Goal: Information Seeking & Learning: Learn about a topic

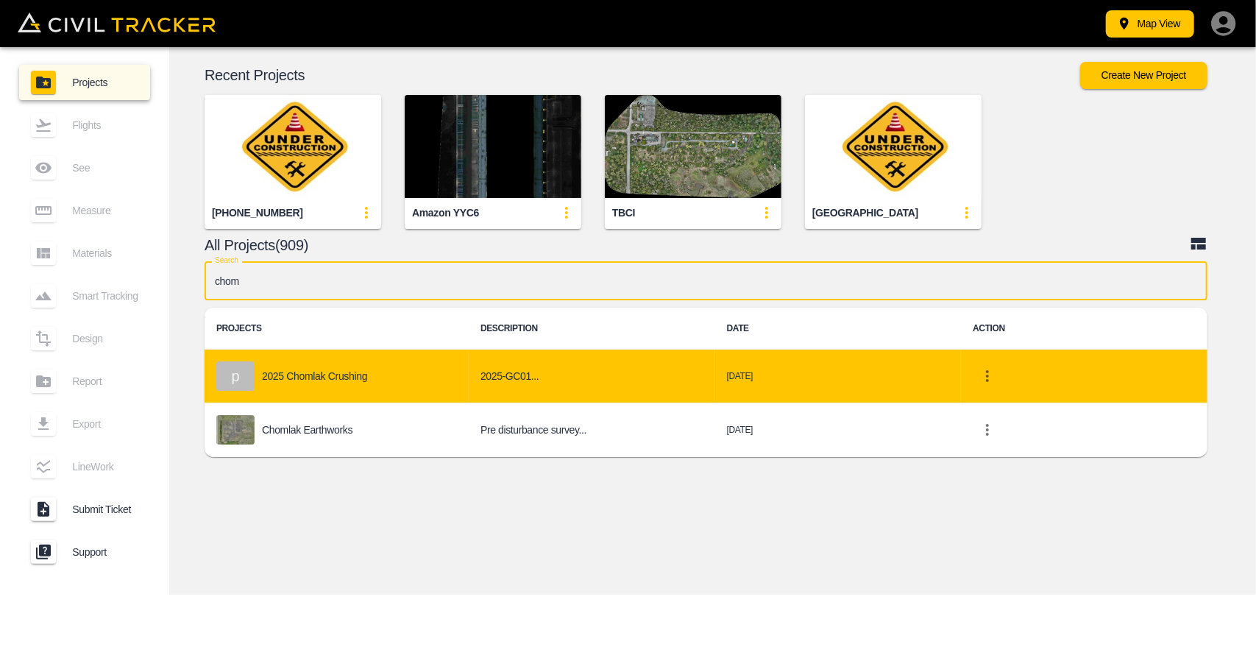
type input "chom"
click at [364, 378] on p "2025 Chomlak Crushing" at bounding box center [314, 376] width 105 height 12
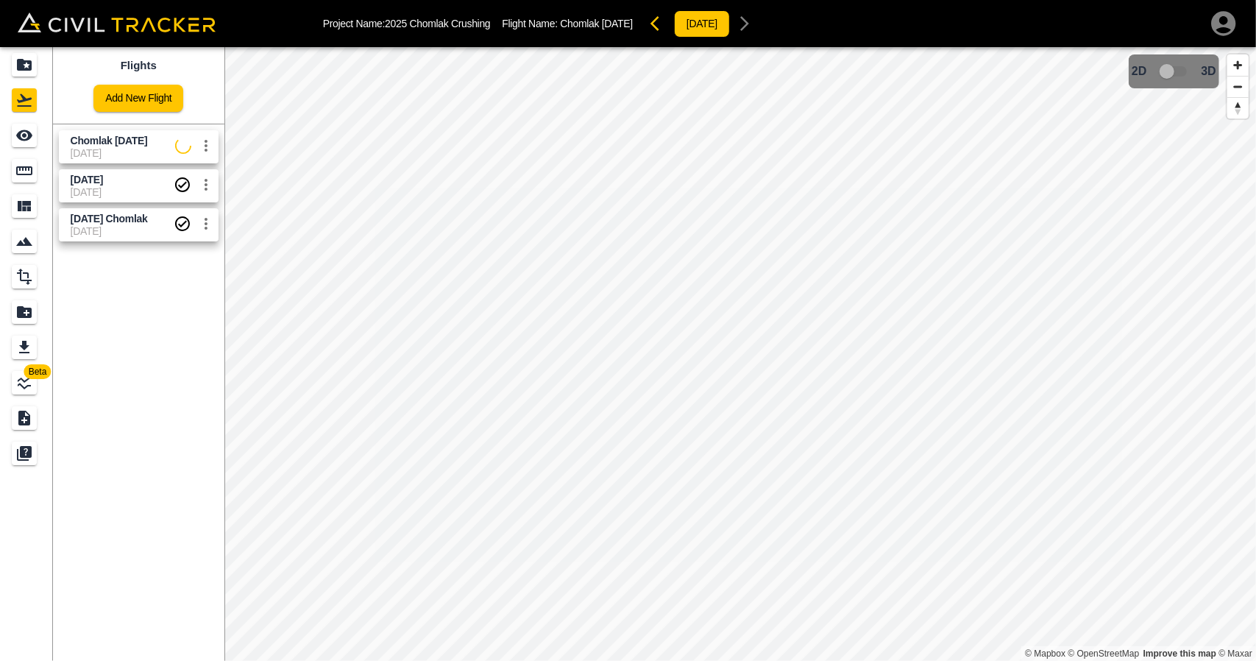
click at [124, 188] on span "[DATE]" at bounding box center [122, 192] width 103 height 12
click at [15, 128] on icon "See" at bounding box center [24, 136] width 18 height 18
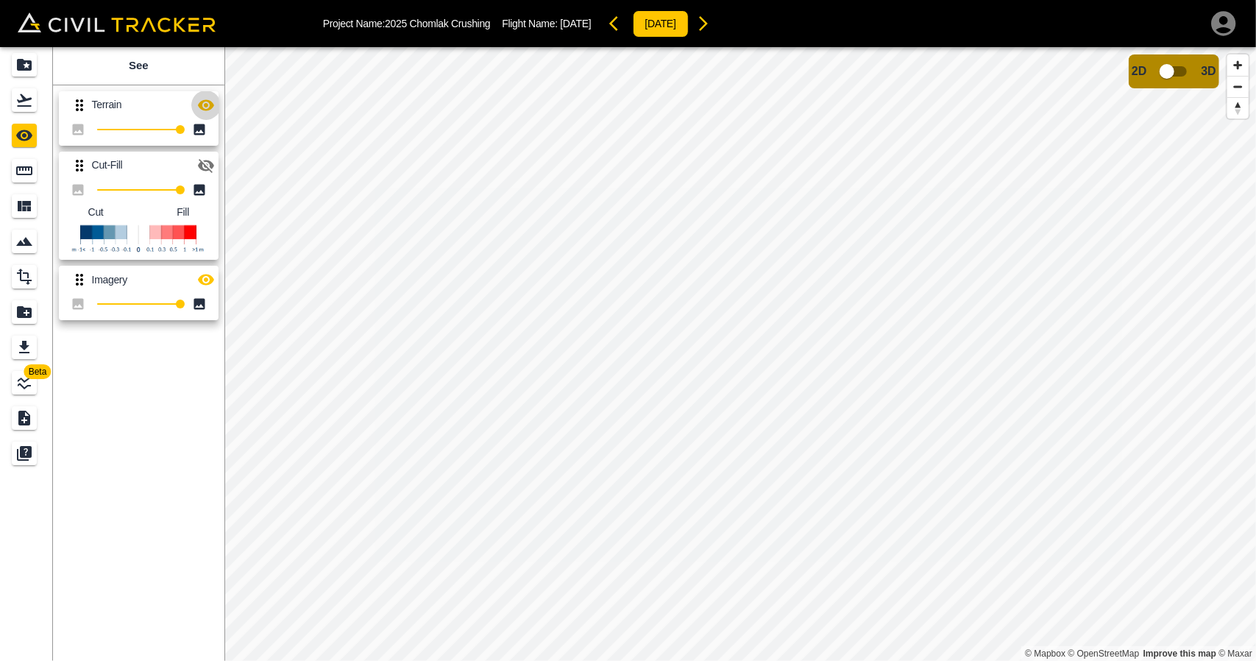
click at [204, 99] on icon "button" at bounding box center [206, 104] width 16 height 11
click at [204, 99] on icon "button" at bounding box center [206, 106] width 16 height 14
click at [204, 99] on icon "button" at bounding box center [206, 104] width 16 height 11
click at [204, 99] on icon "button" at bounding box center [206, 106] width 16 height 14
click at [21, 175] on icon "Measure" at bounding box center [24, 171] width 18 height 18
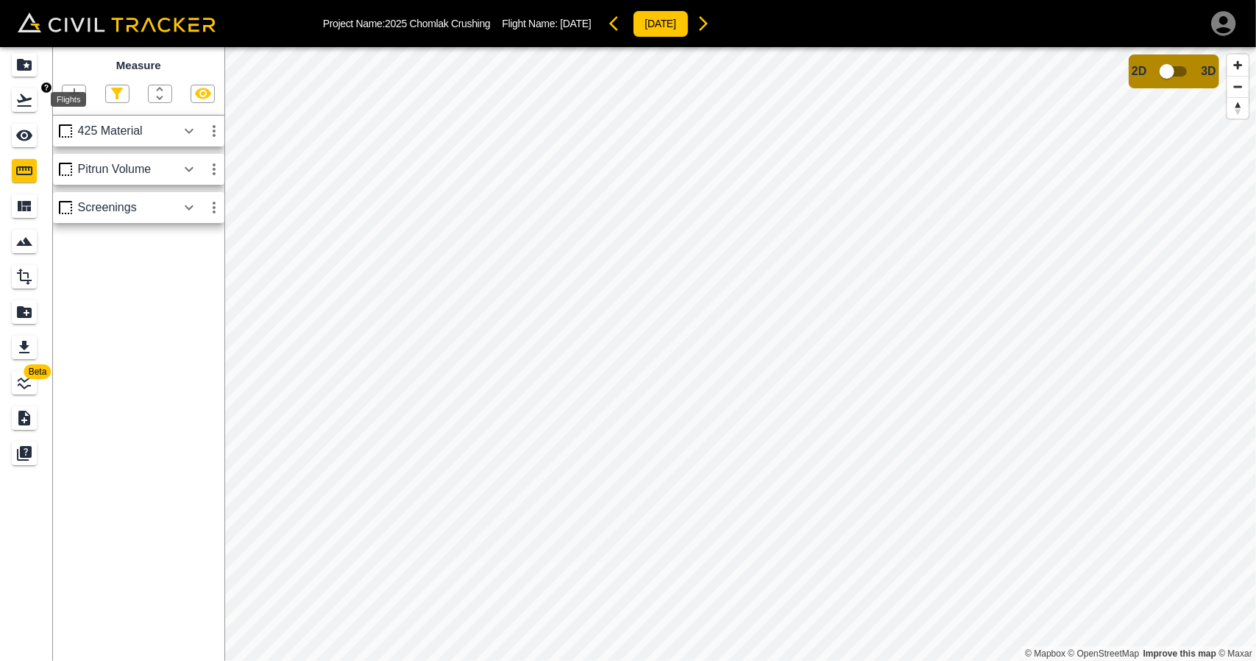
click at [35, 110] on div "Flights" at bounding box center [24, 100] width 25 height 24
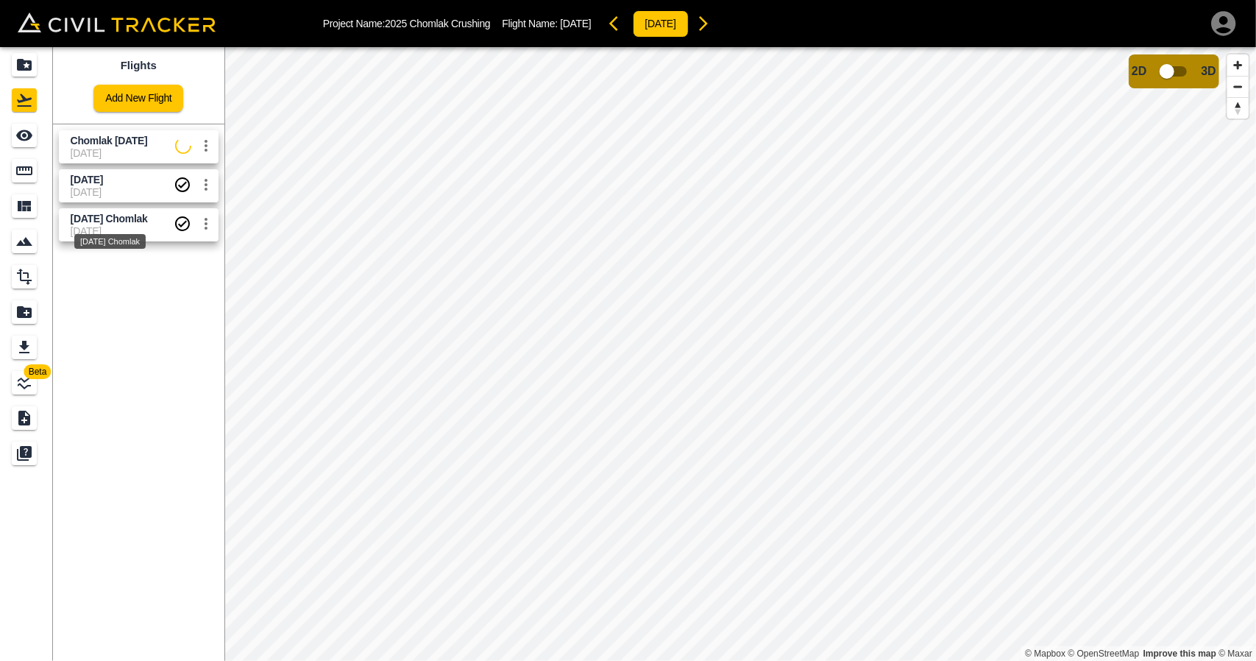
click at [105, 224] on div "[DATE] Chomlak" at bounding box center [110, 237] width 74 height 26
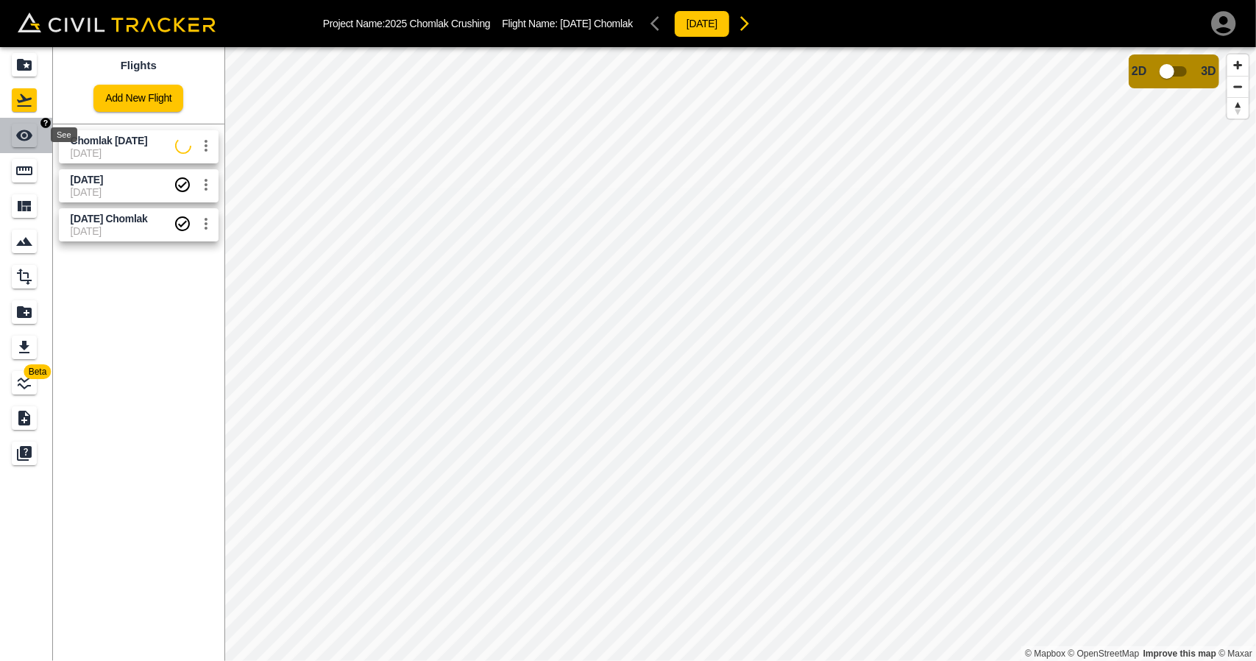
click at [24, 142] on icon "See" at bounding box center [24, 136] width 18 height 18
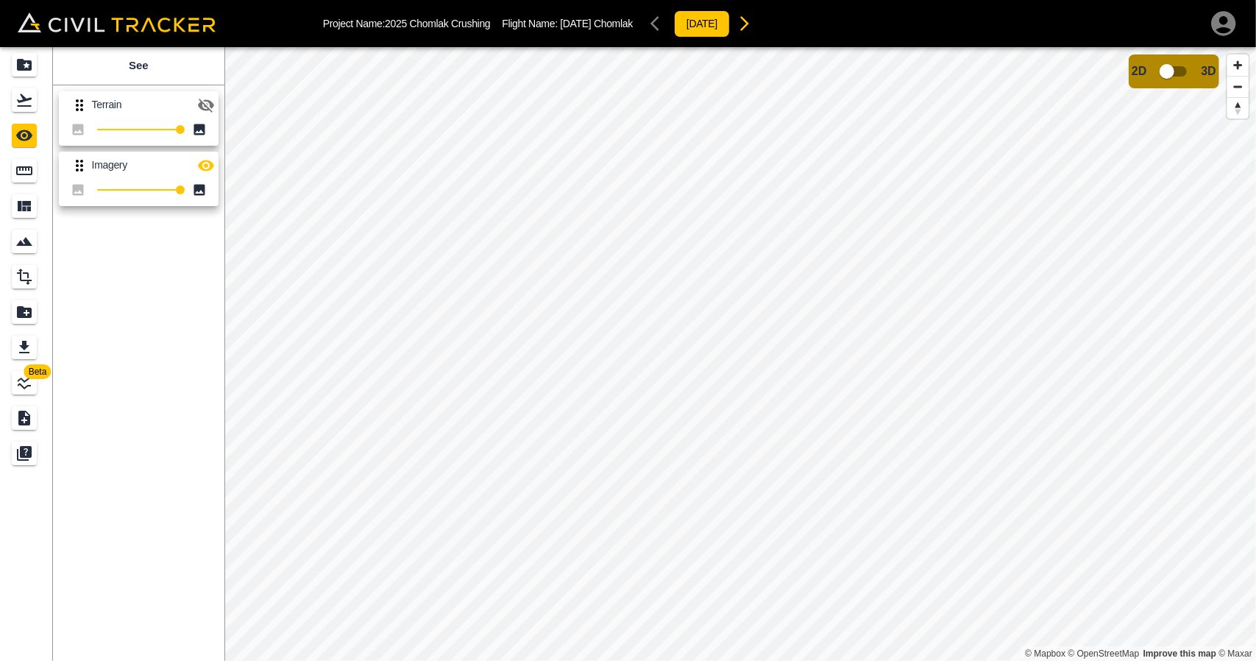
click at [199, 107] on icon "button" at bounding box center [206, 106] width 16 height 14
click at [29, 107] on icon "Flights" at bounding box center [24, 100] width 15 height 13
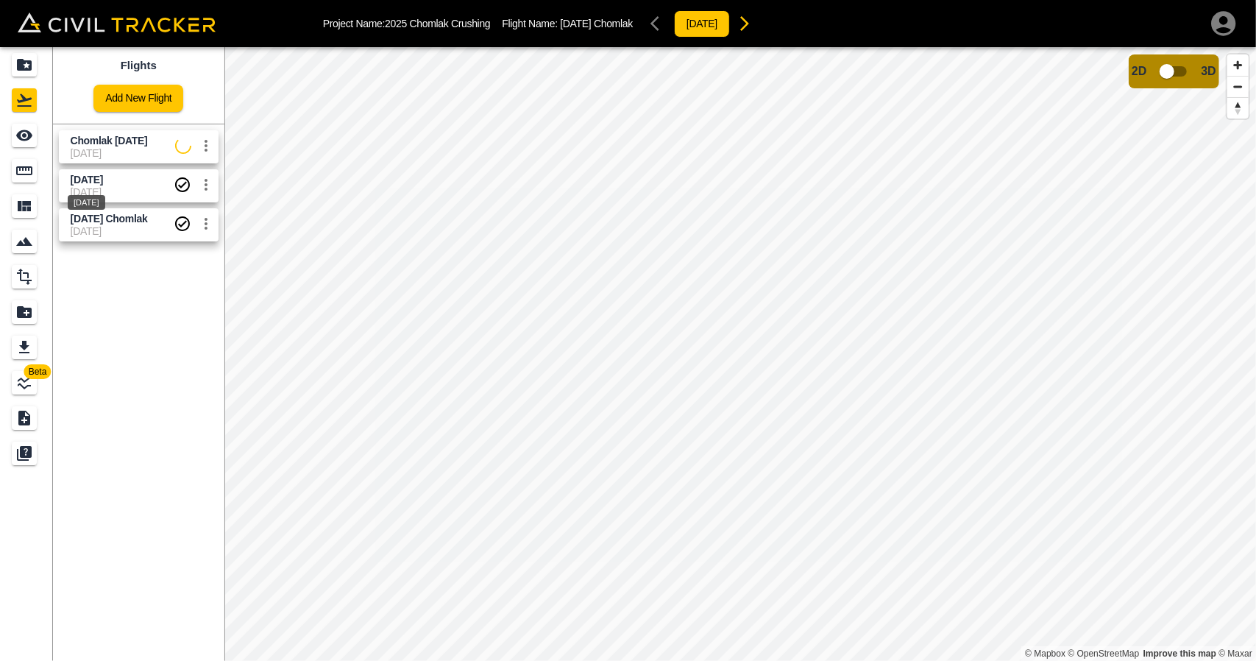
click at [84, 180] on span "[DATE]" at bounding box center [87, 180] width 32 height 12
click at [26, 146] on div "See" at bounding box center [24, 136] width 25 height 24
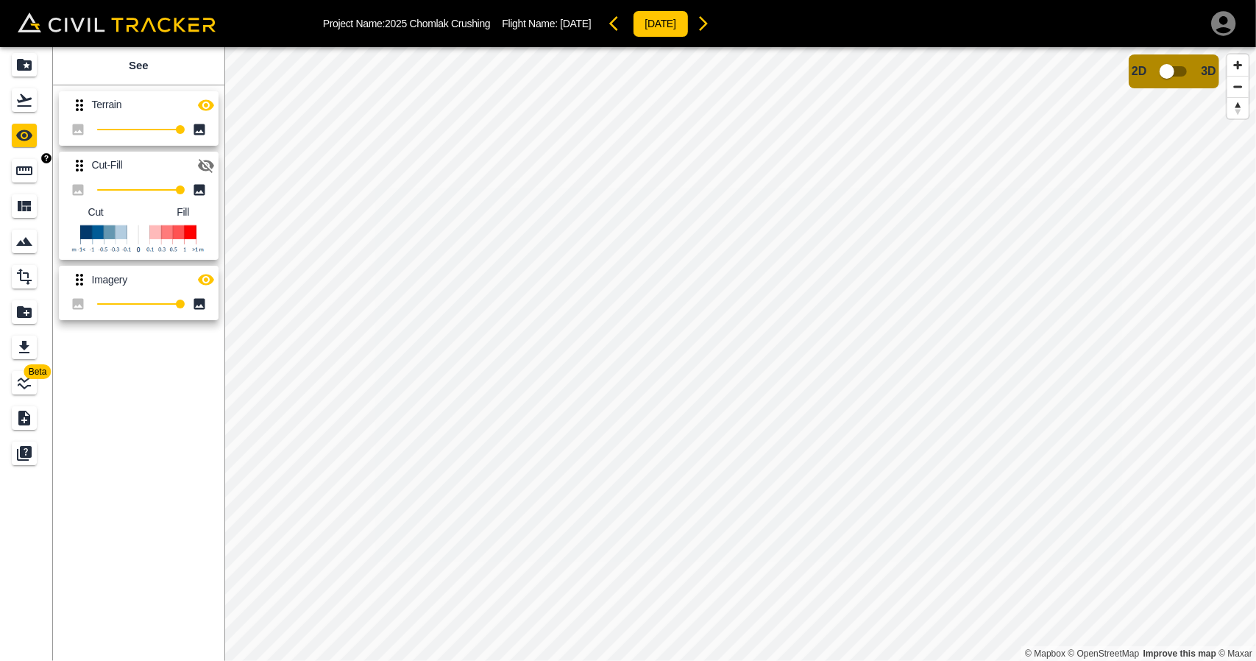
click at [32, 184] on link at bounding box center [26, 170] width 53 height 35
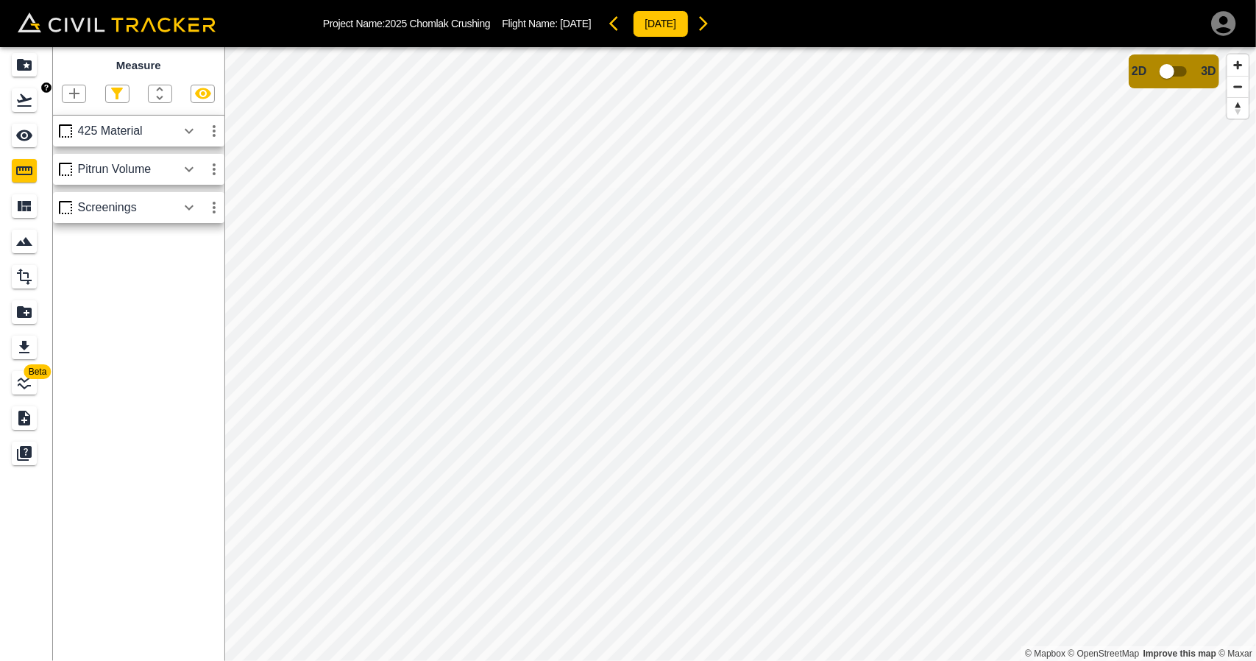
click at [24, 101] on icon "Flights" at bounding box center [24, 100] width 15 height 13
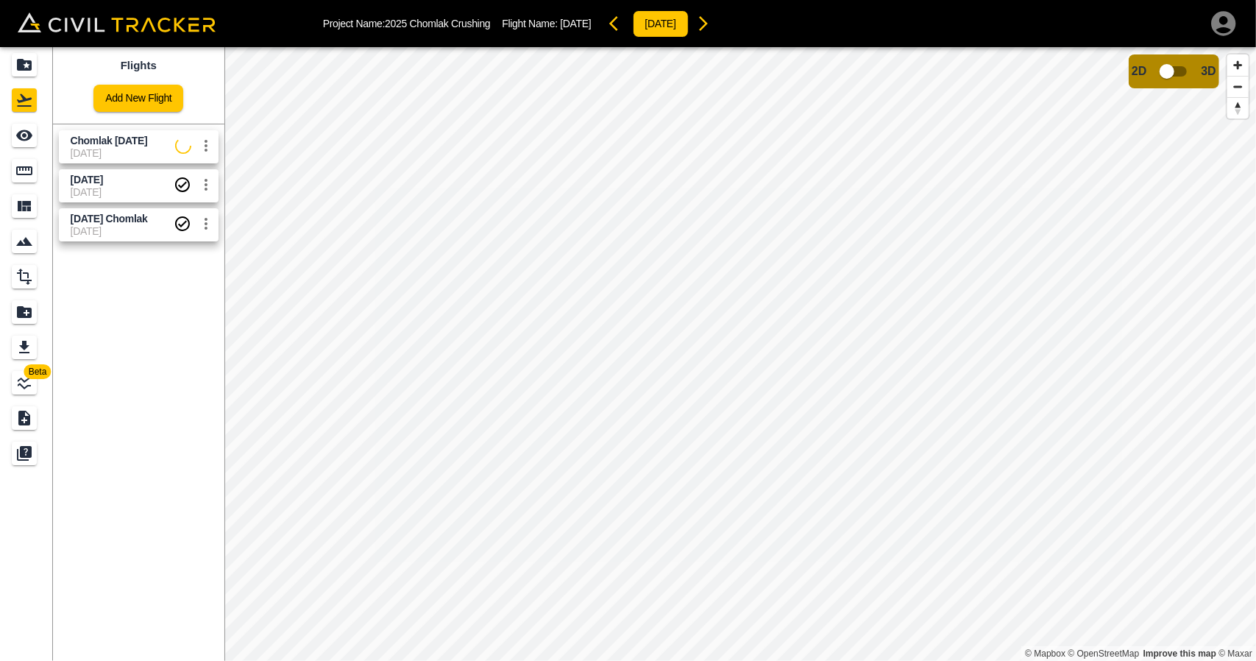
click at [122, 126] on div "Chomlak [DATE] [DATE]" at bounding box center [136, 143] width 166 height 39
click at [98, 134] on span "Chomlak [DATE]" at bounding box center [123, 141] width 105 height 14
click at [37, 136] on div "See" at bounding box center [24, 136] width 25 height 24
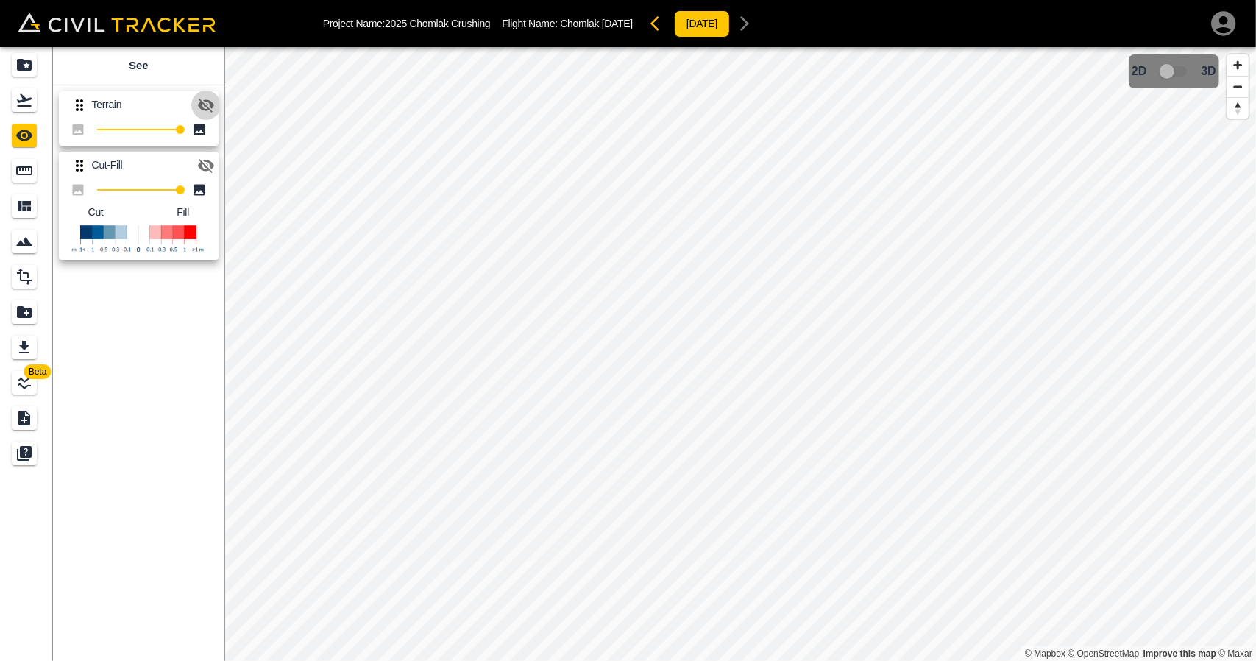
click at [205, 103] on icon "button" at bounding box center [206, 105] width 18 height 18
drag, startPoint x: 203, startPoint y: 106, endPoint x: 204, endPoint y: 121, distance: 14.7
click at [204, 113] on icon "button" at bounding box center [206, 105] width 18 height 18
click at [206, 160] on icon "button" at bounding box center [206, 166] width 16 height 14
click at [199, 104] on icon "button" at bounding box center [206, 106] width 16 height 14
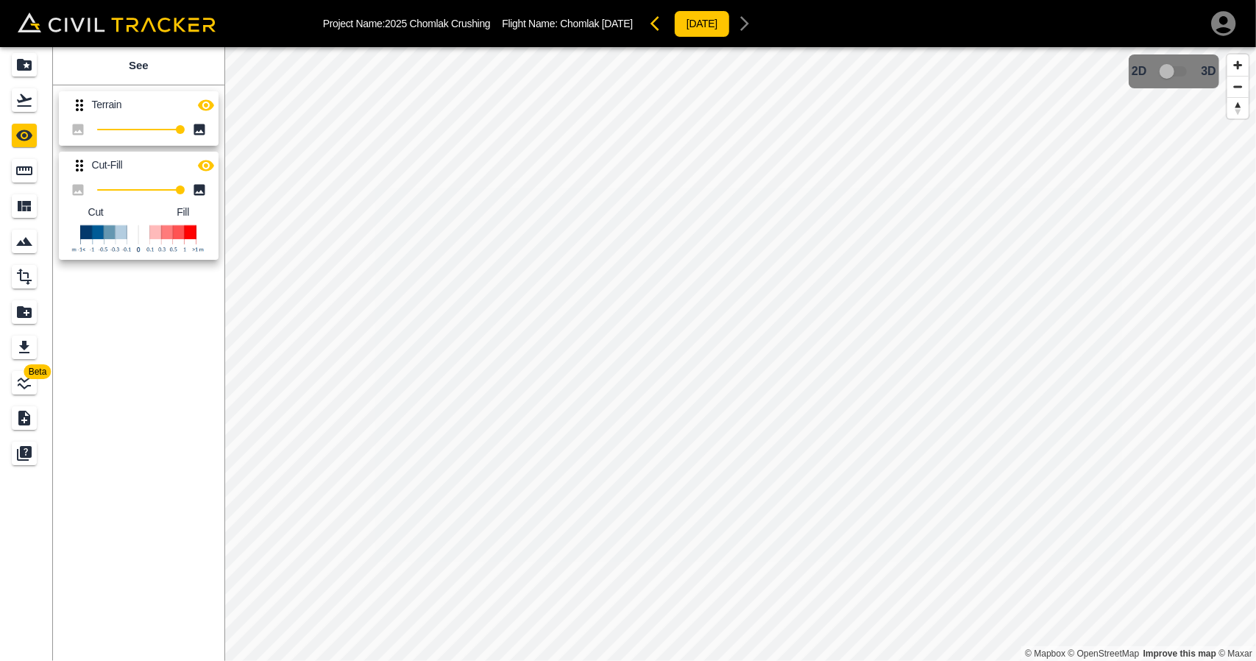
click at [206, 107] on icon "button" at bounding box center [206, 104] width 16 height 11
click at [202, 96] on icon "button" at bounding box center [206, 105] width 18 height 18
click at [31, 111] on div "Flights" at bounding box center [24, 100] width 25 height 24
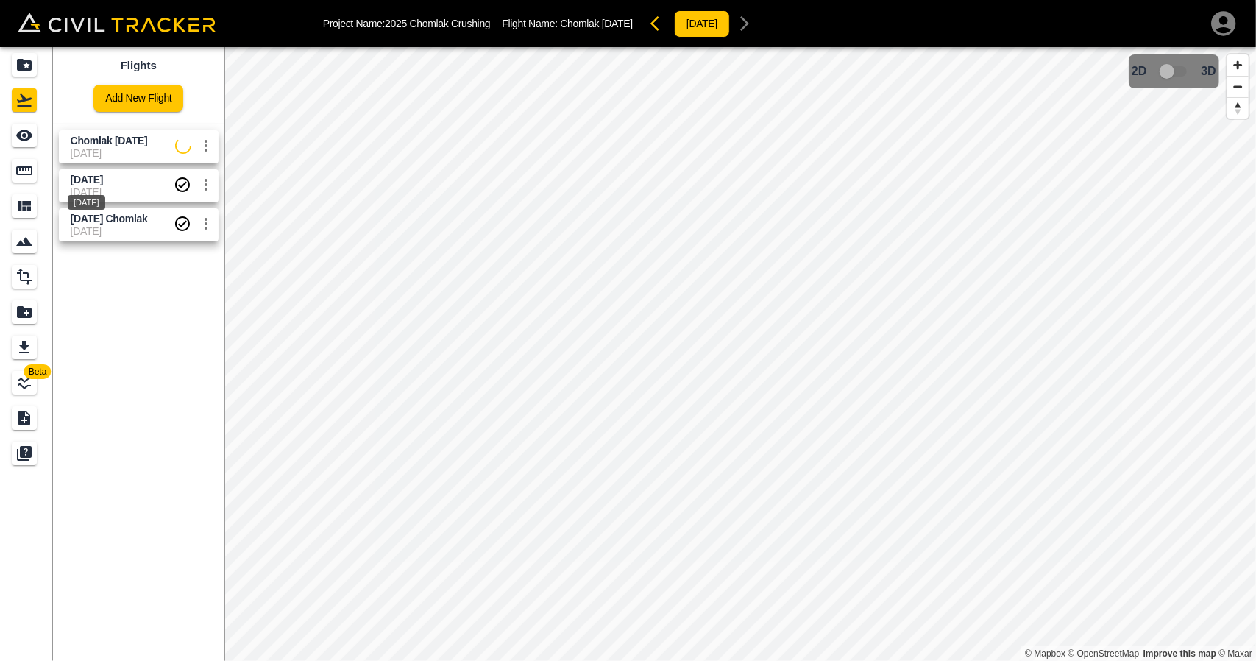
click at [81, 191] on div "[DATE]" at bounding box center [86, 198] width 40 height 26
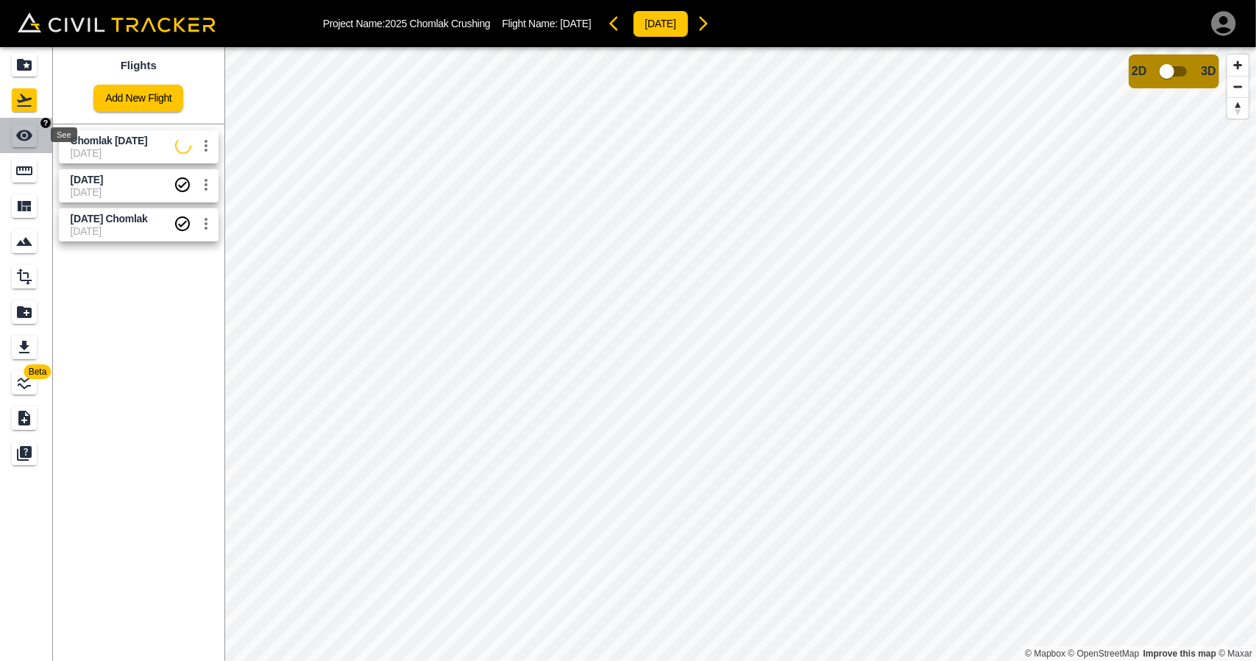
click at [25, 141] on icon "See" at bounding box center [24, 136] width 18 height 18
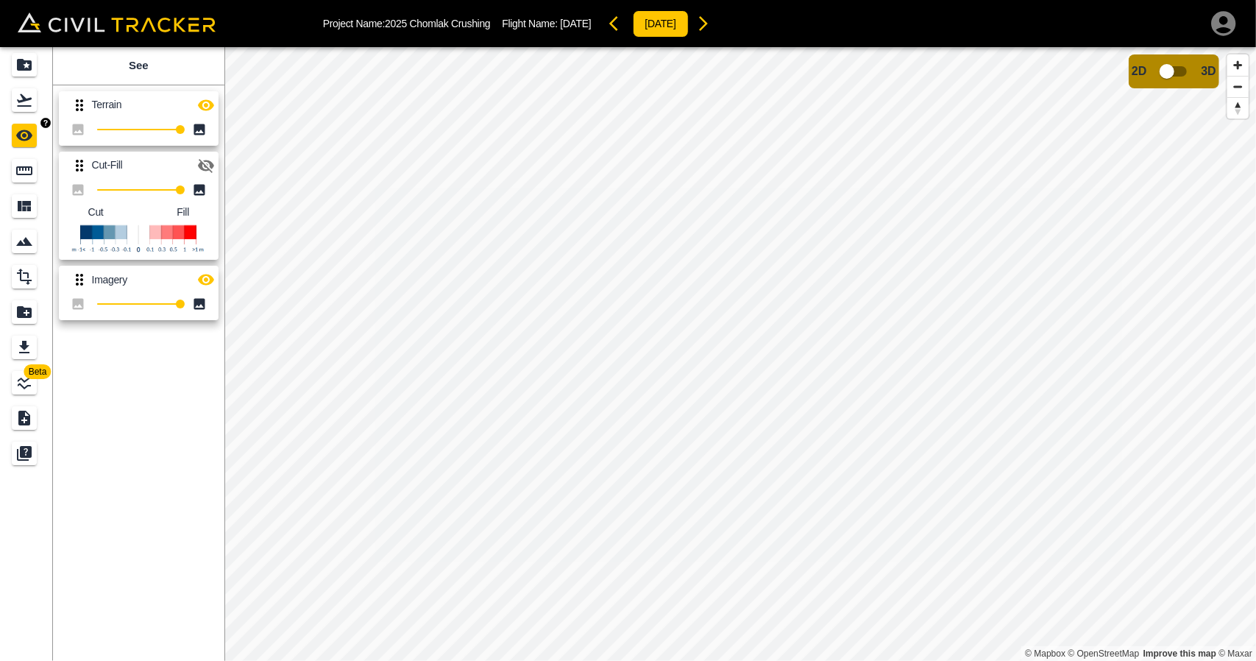
click at [24, 102] on icon "Flights" at bounding box center [24, 100] width 18 height 18
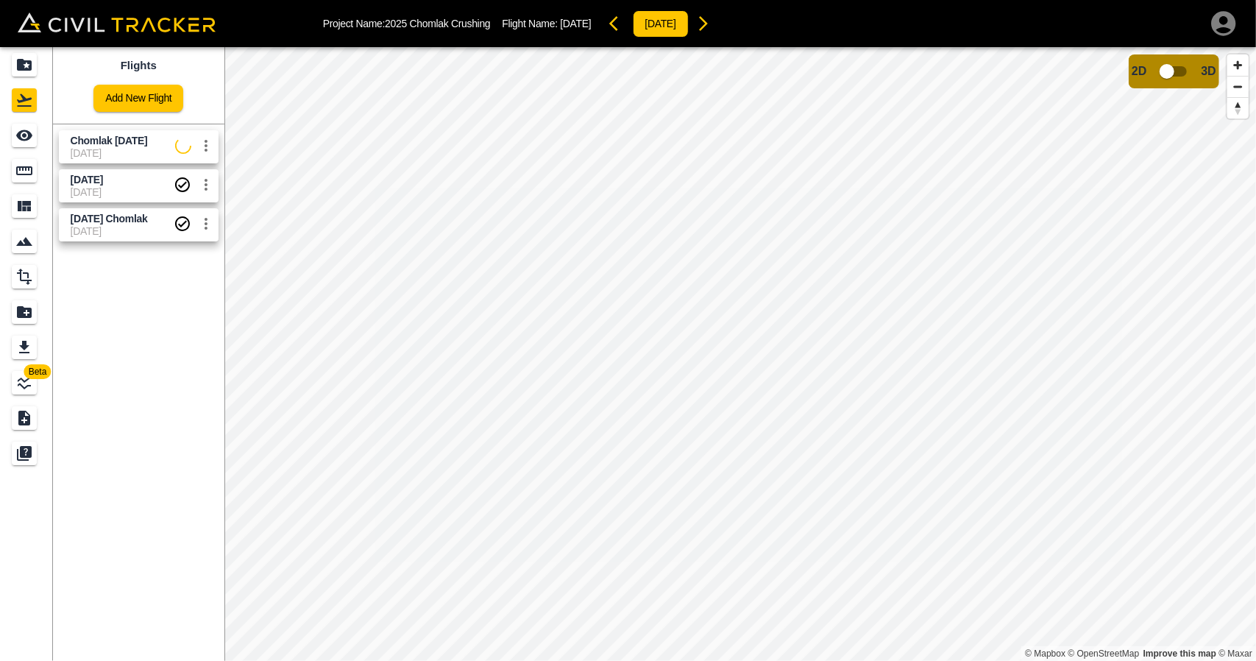
drag, startPoint x: 78, startPoint y: 147, endPoint x: 19, endPoint y: 145, distance: 58.9
click at [78, 147] on span "[DATE]" at bounding box center [123, 153] width 105 height 12
click at [19, 145] on div "See" at bounding box center [24, 136] width 25 height 24
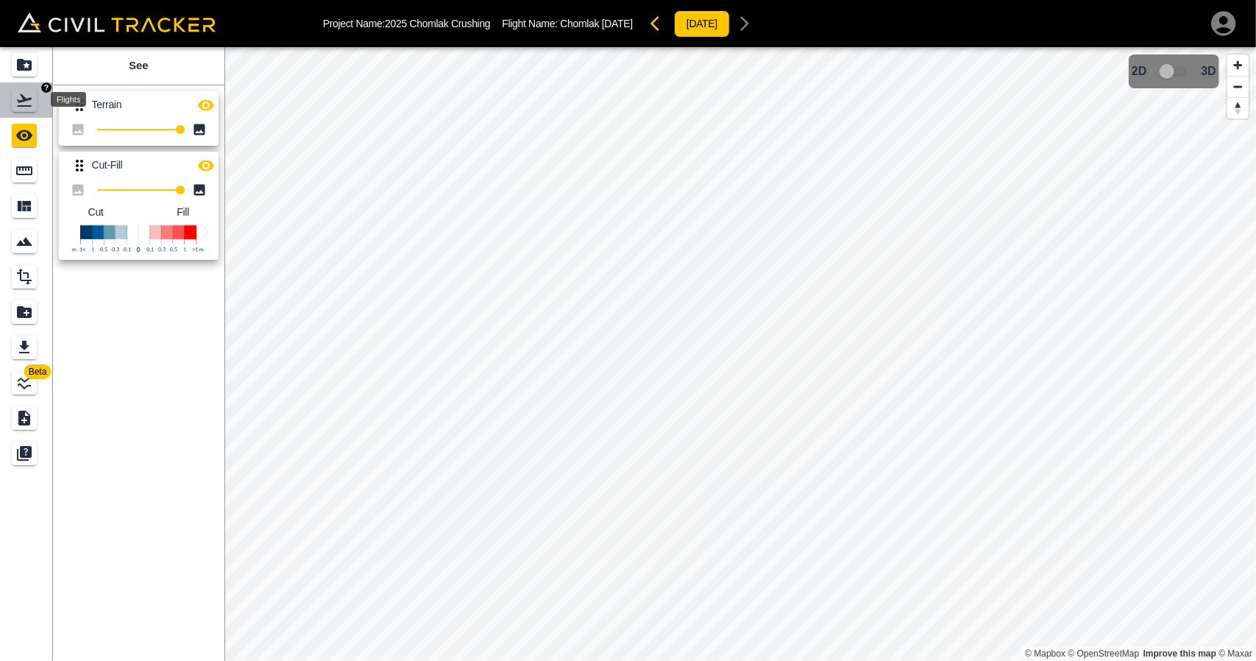
click at [24, 104] on icon "Flights" at bounding box center [24, 100] width 18 height 18
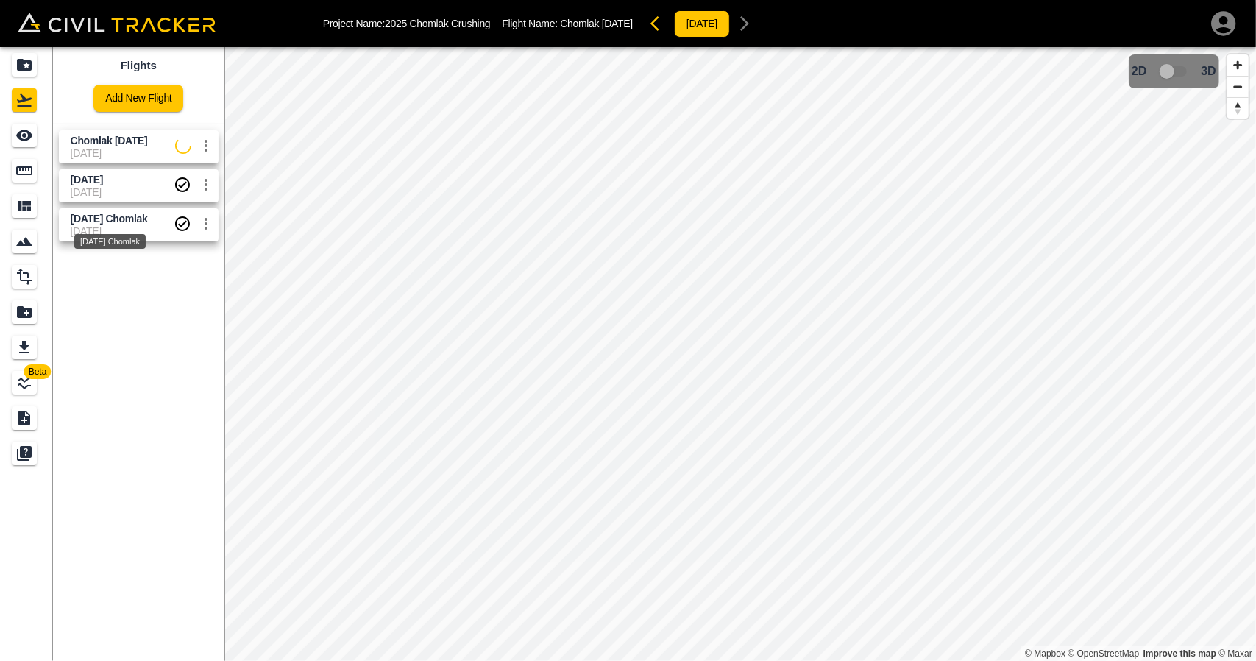
click at [80, 224] on div "[DATE] Chomlak" at bounding box center [110, 237] width 74 height 26
click at [28, 135] on icon "See" at bounding box center [24, 135] width 16 height 11
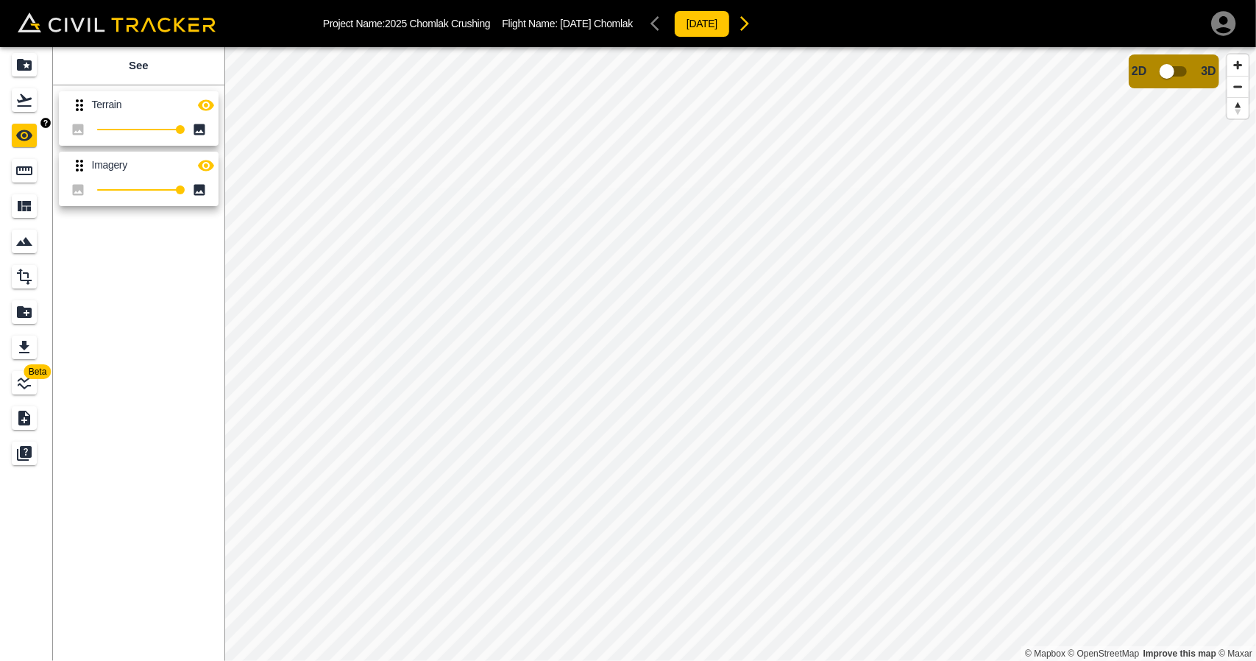
click at [30, 113] on link at bounding box center [26, 99] width 53 height 35
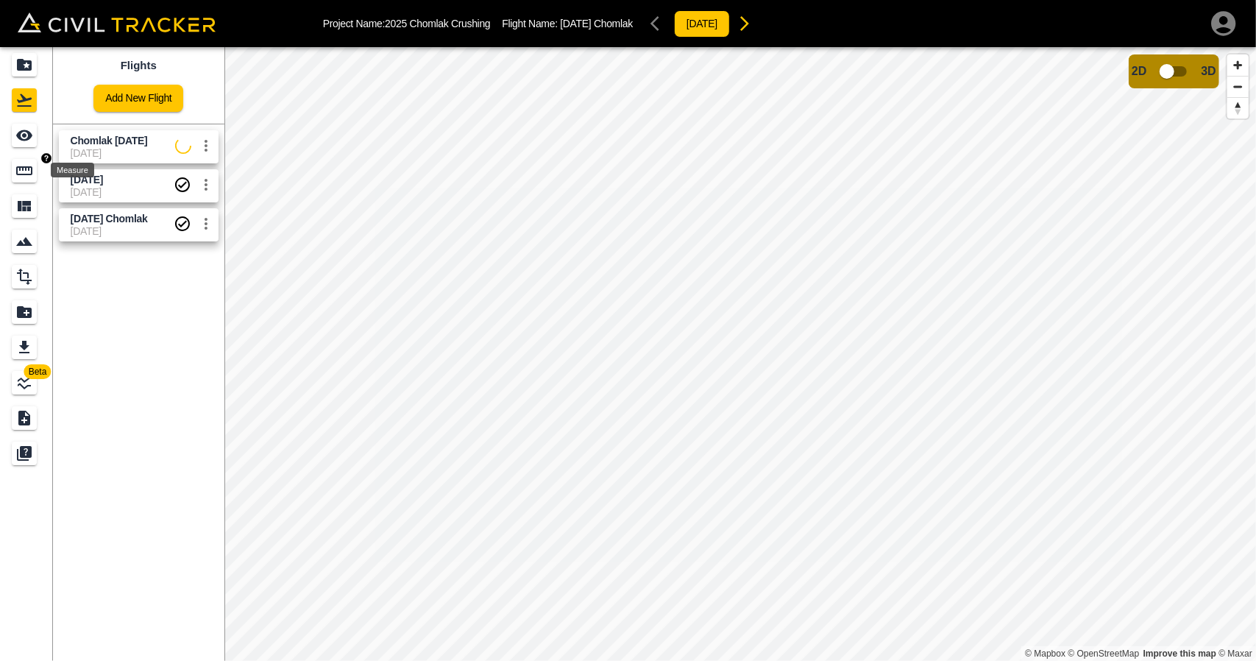
click at [26, 167] on icon "Measure" at bounding box center [24, 170] width 16 height 9
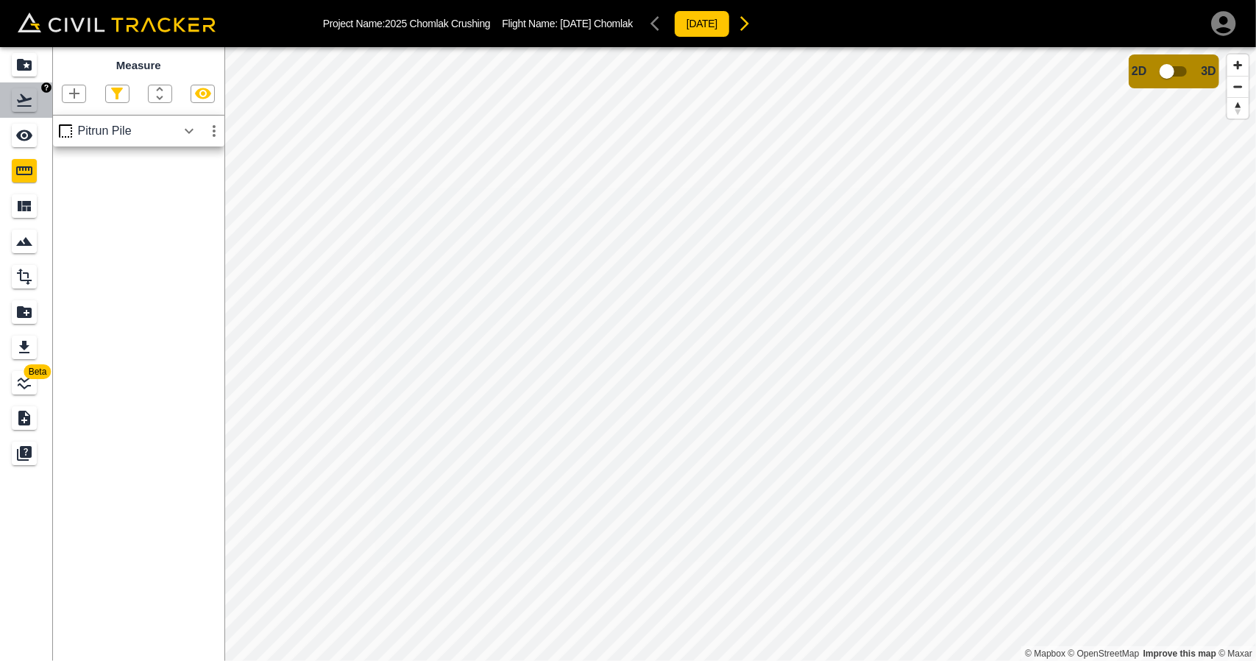
click at [24, 116] on link at bounding box center [26, 99] width 53 height 35
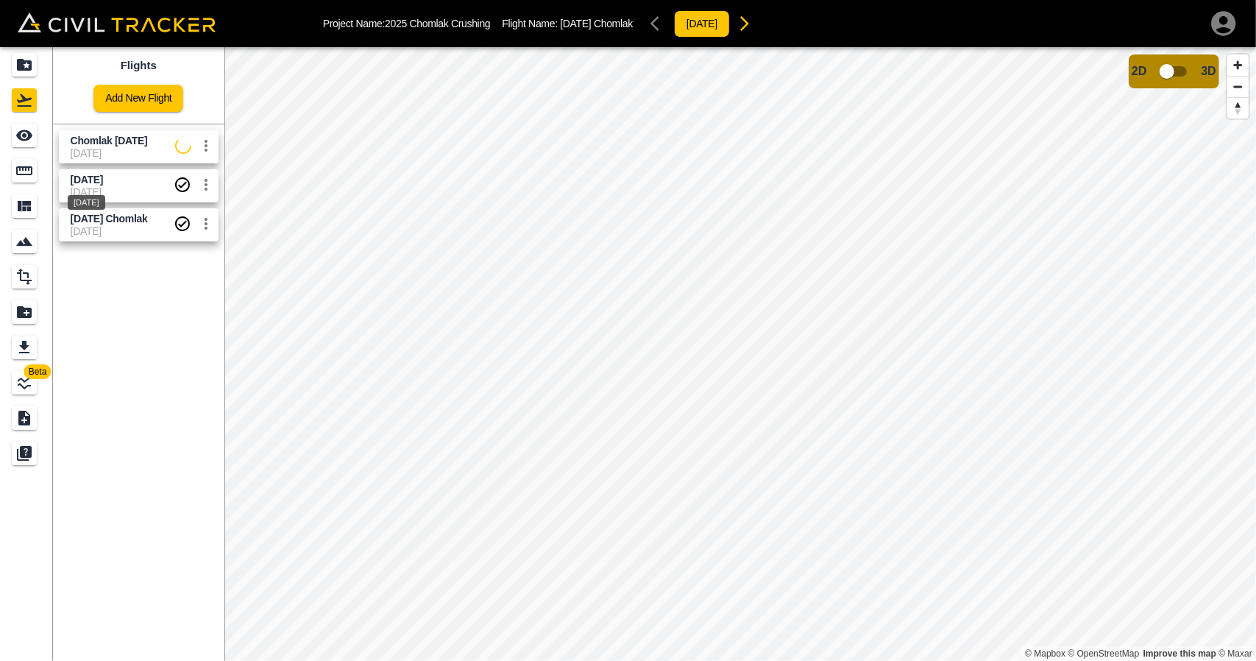
drag, startPoint x: 85, startPoint y: 179, endPoint x: 26, endPoint y: 150, distance: 64.8
click at [84, 180] on span "[DATE]" at bounding box center [87, 180] width 32 height 12
click at [24, 138] on icon "See" at bounding box center [24, 136] width 18 height 18
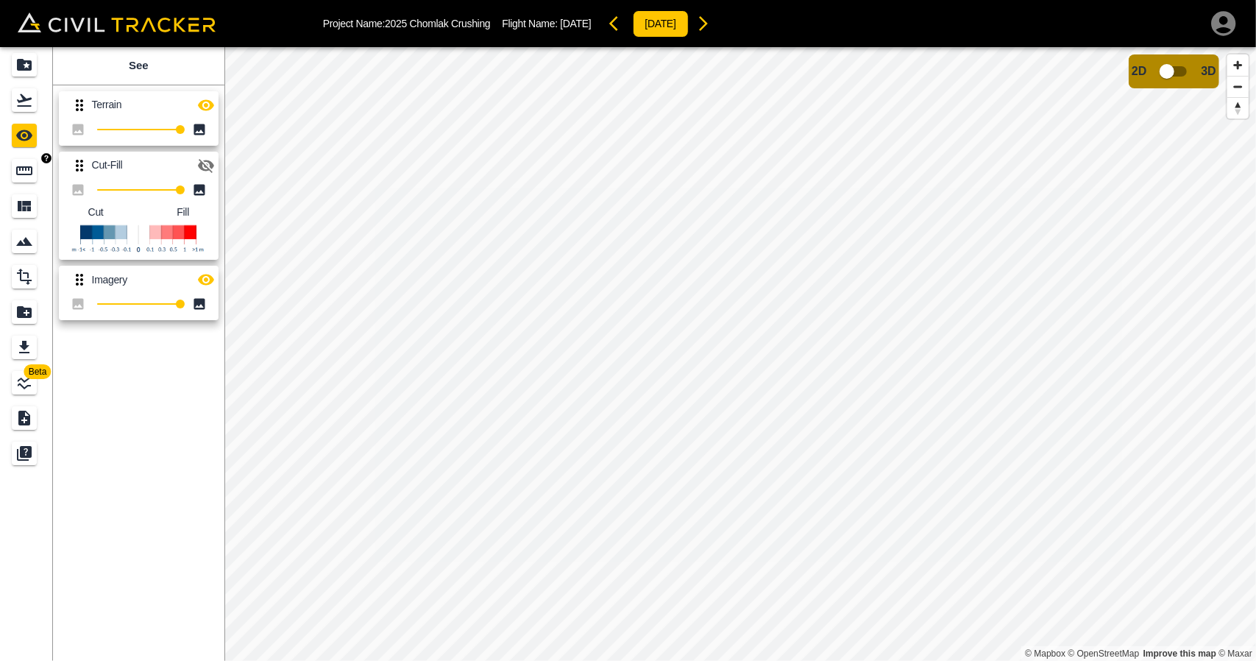
click at [20, 185] on link at bounding box center [26, 170] width 53 height 35
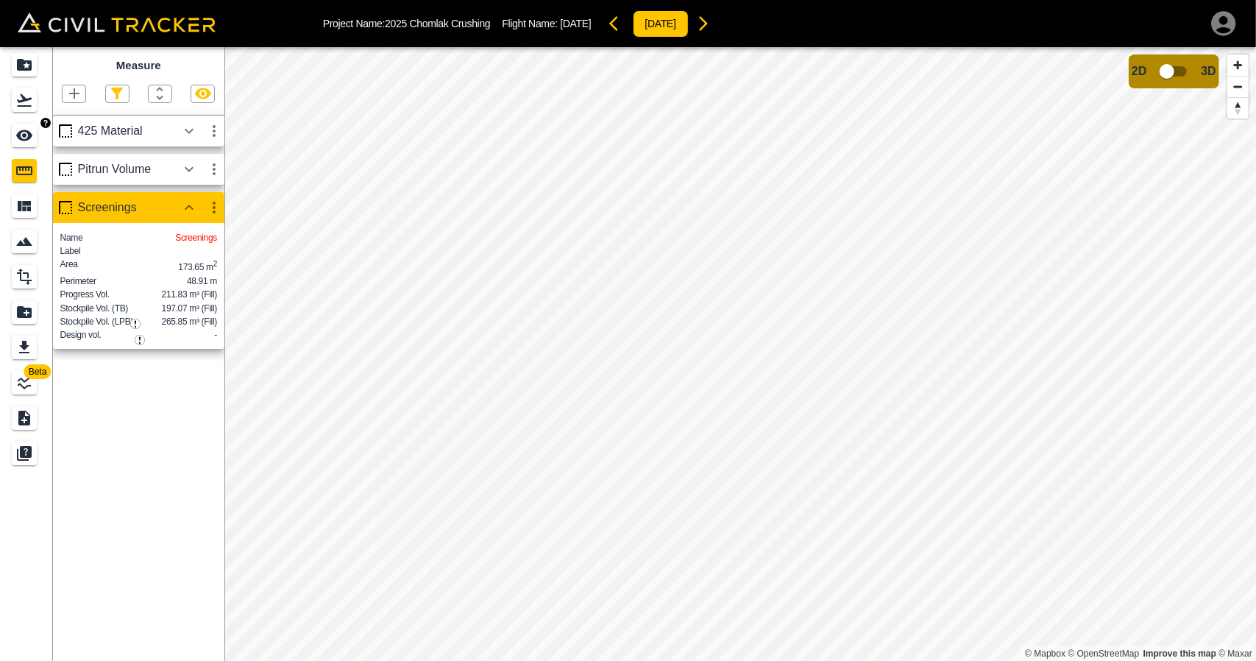
drag, startPoint x: 24, startPoint y: 130, endPoint x: 39, endPoint y: 132, distance: 15.5
click at [24, 130] on icon "See" at bounding box center [24, 135] width 16 height 11
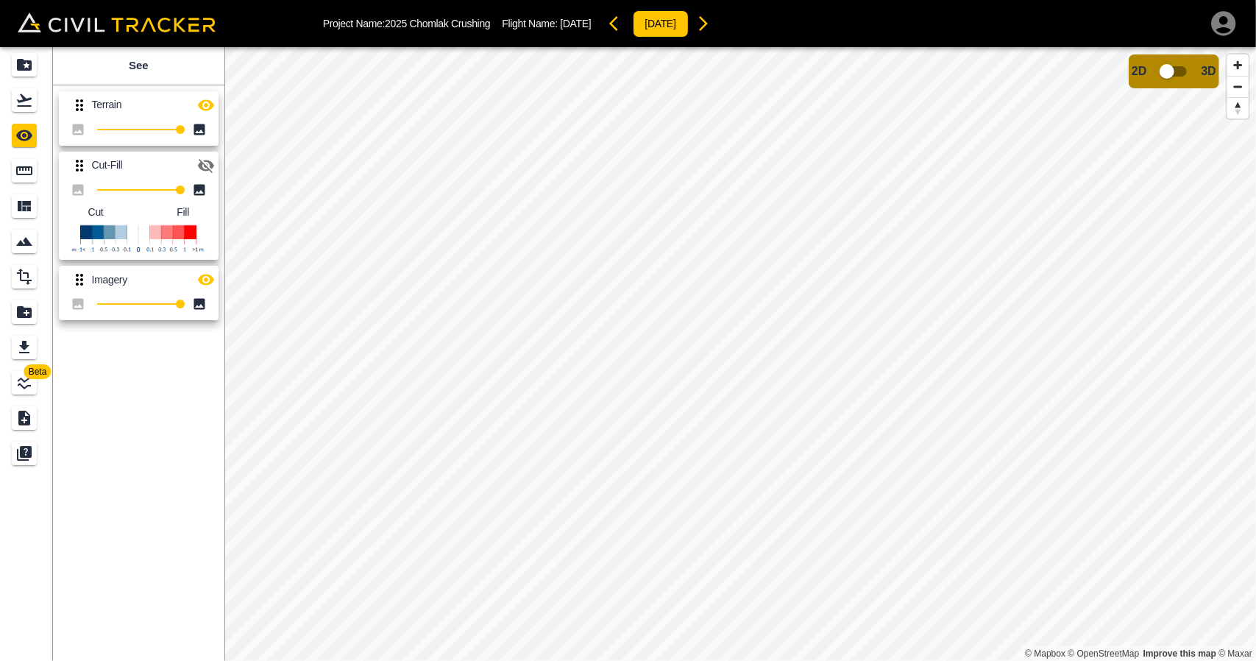
click at [205, 116] on button "button" at bounding box center [205, 105] width 29 height 29
click at [15, 99] on div "Flights" at bounding box center [24, 100] width 25 height 24
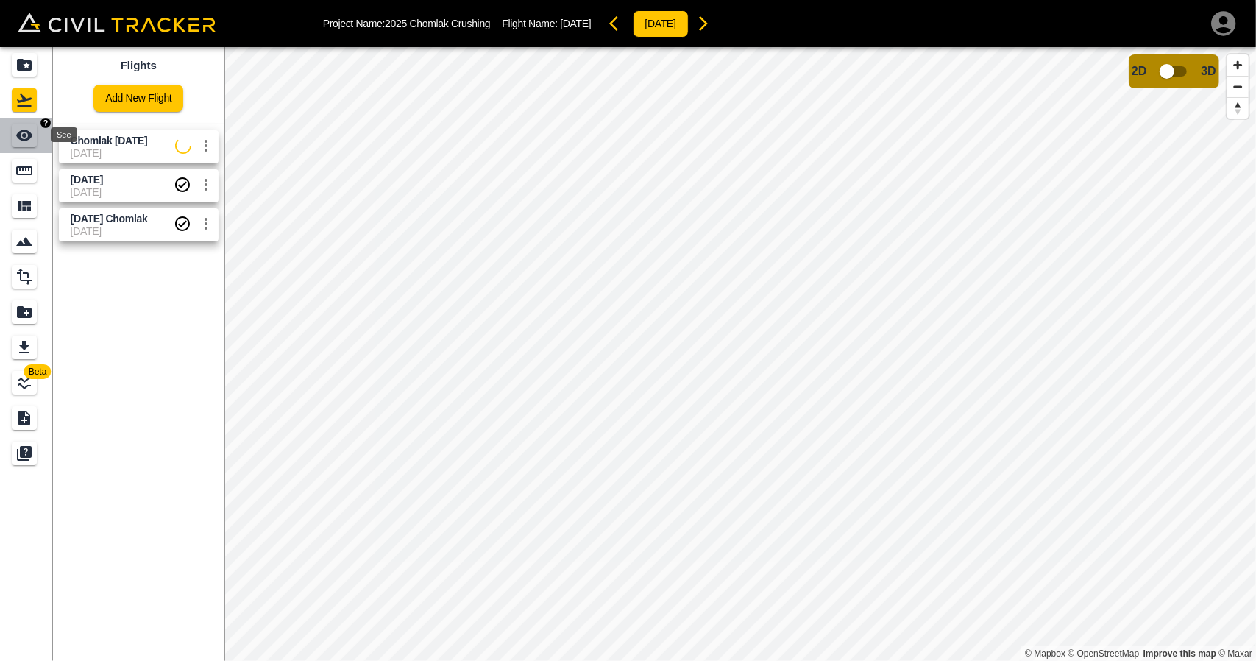
drag, startPoint x: 38, startPoint y: 124, endPoint x: 35, endPoint y: 98, distance: 26.7
click at [38, 124] on div "See" at bounding box center [26, 136] width 29 height 24
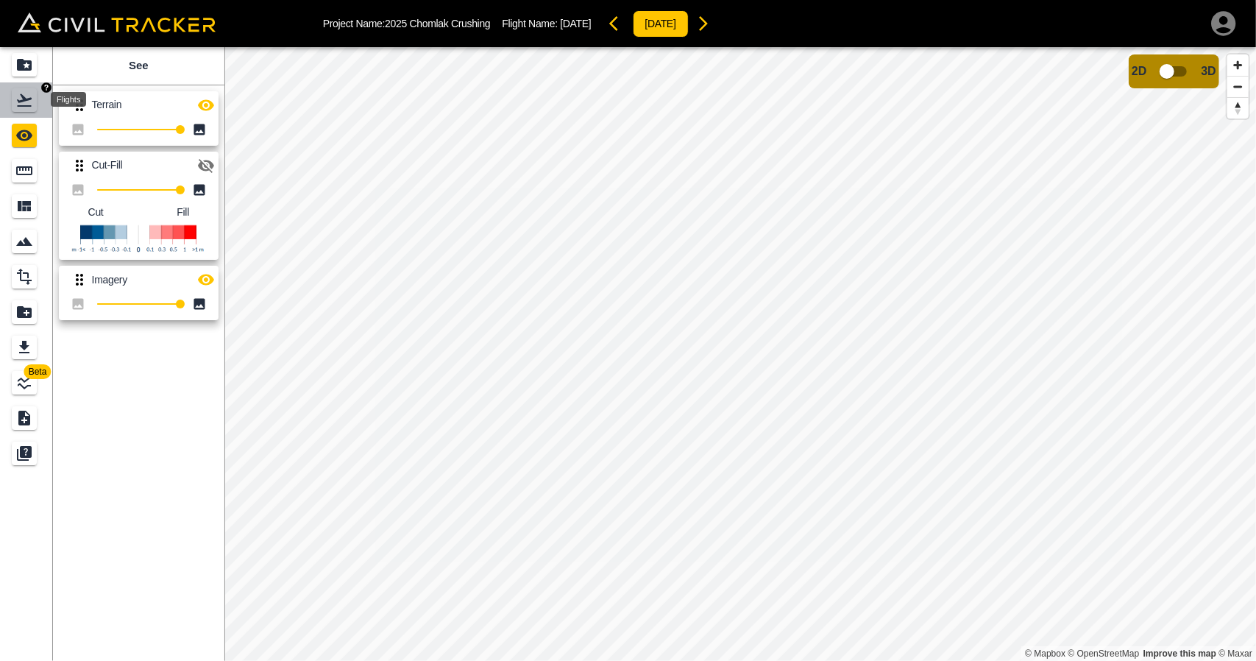
click at [32, 91] on icon "Flights" at bounding box center [24, 100] width 18 height 18
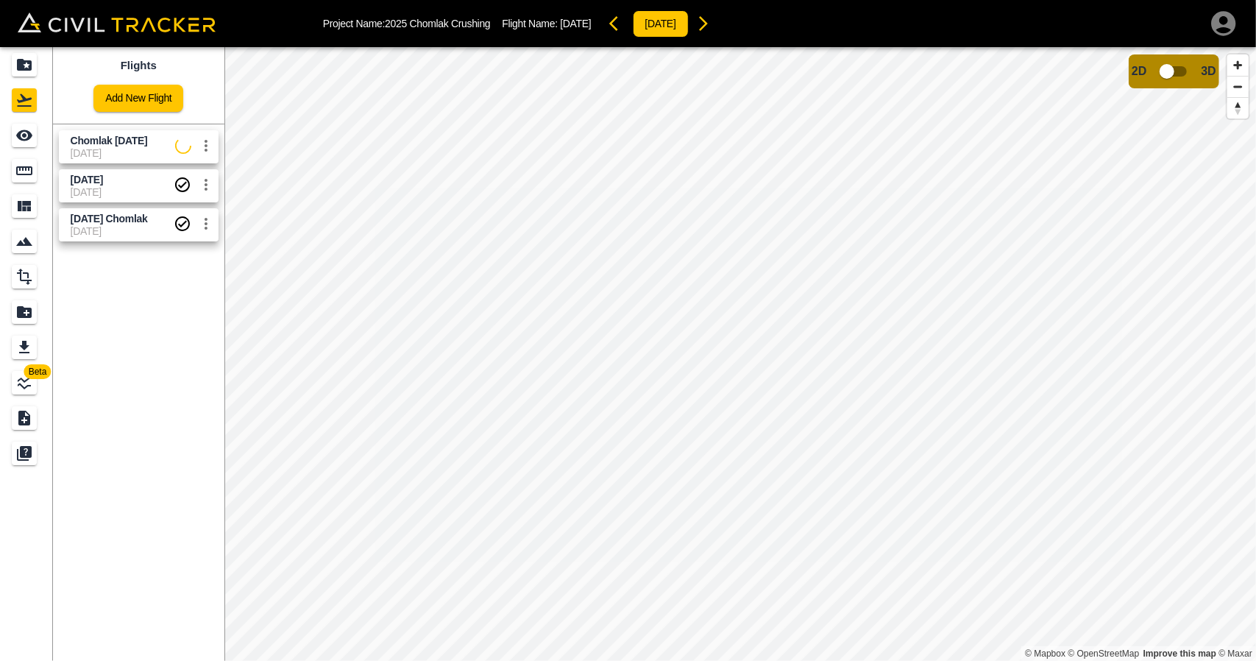
click at [21, 46] on div "Project Name: 2025 Chomlak Crushing Flight Name: [DATE] [DATE]" at bounding box center [628, 23] width 1256 height 47
click at [40, 77] on link at bounding box center [26, 64] width 53 height 35
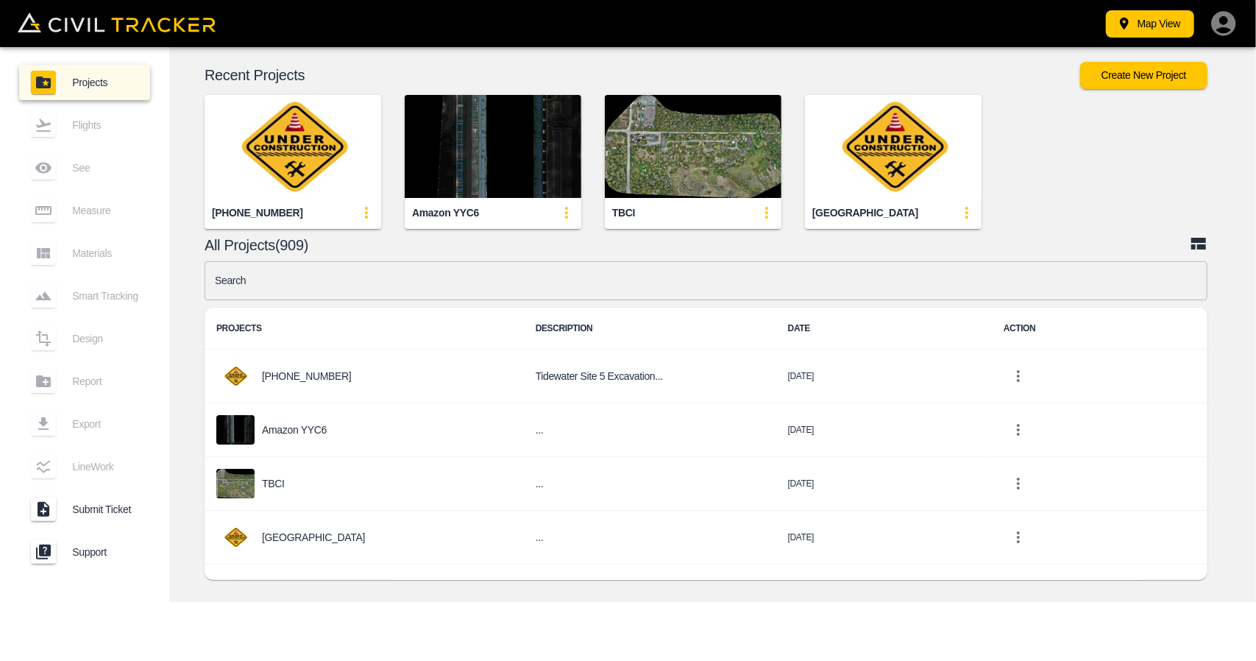
click at [475, 272] on input "text" at bounding box center [706, 280] width 1003 height 39
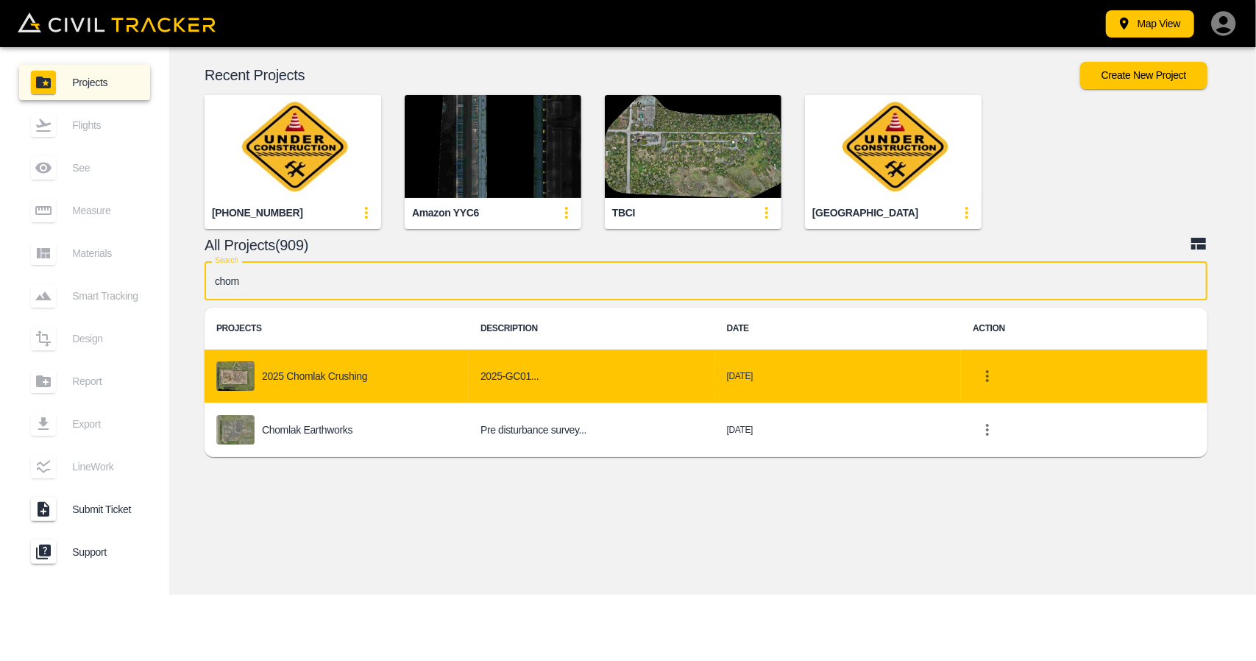
type input "chom"
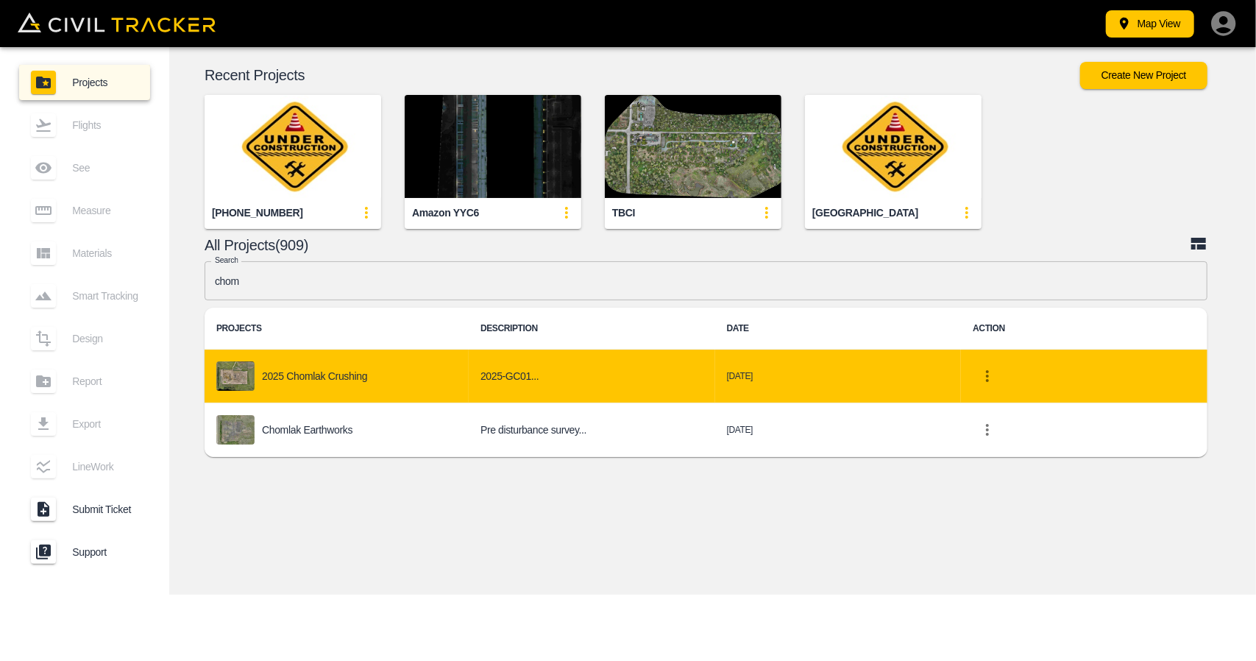
click at [358, 383] on div "2025 Chomlak Crushing" at bounding box center [336, 375] width 241 height 29
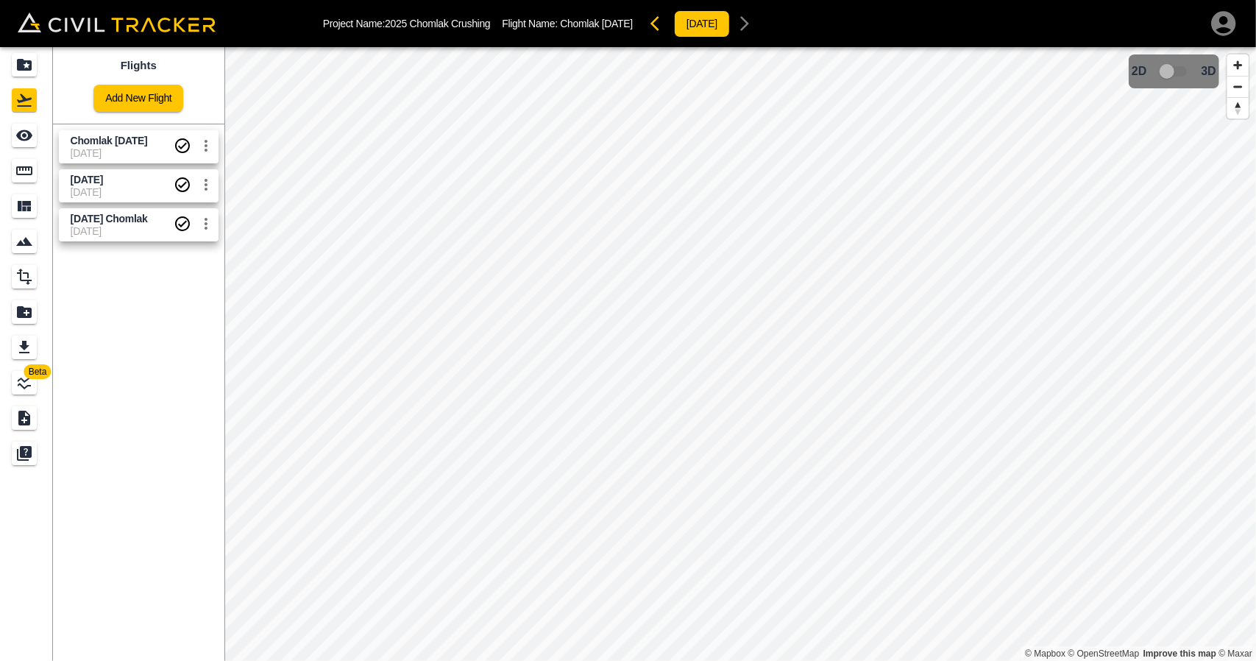
click at [135, 144] on span "Chomlak [DATE]" at bounding box center [109, 141] width 77 height 12
click at [30, 142] on icon "See" at bounding box center [24, 136] width 18 height 18
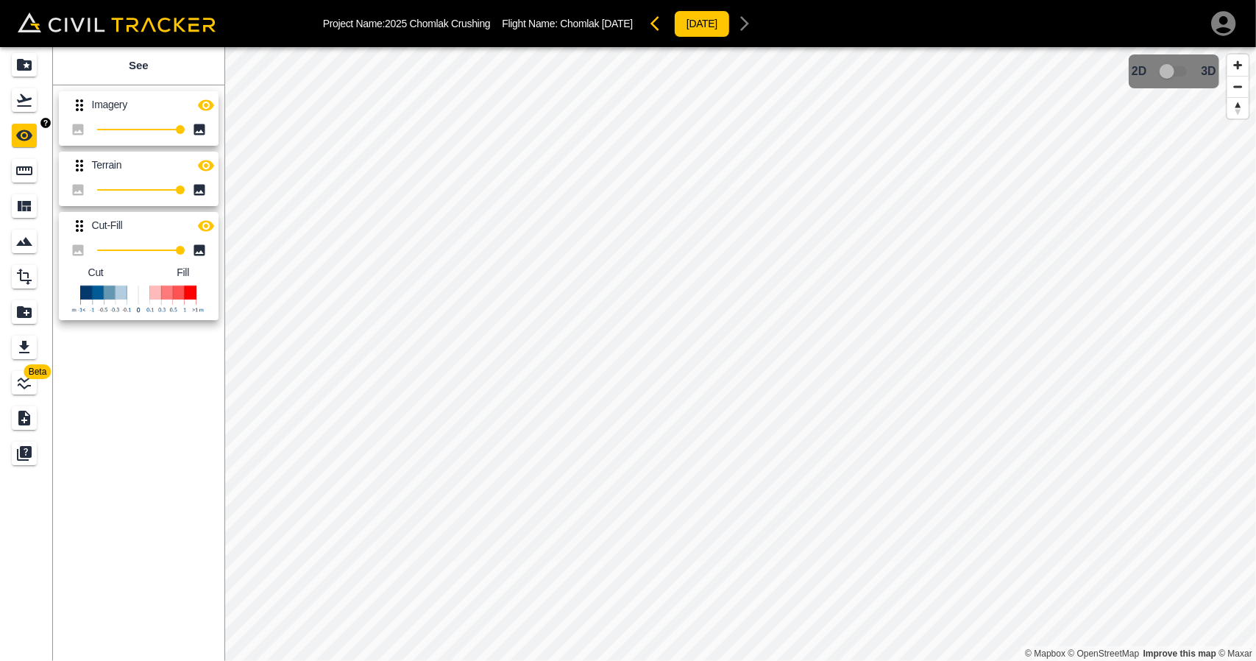
click at [31, 114] on link at bounding box center [26, 99] width 53 height 35
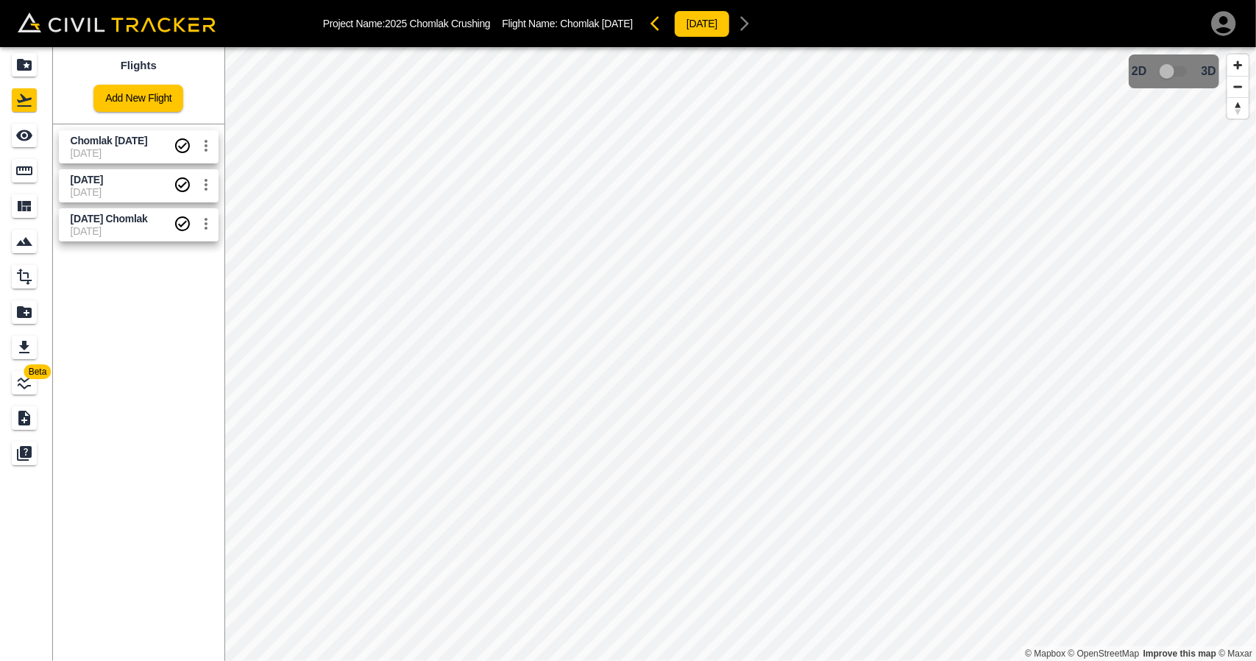
click at [111, 147] on span "[DATE]" at bounding box center [122, 153] width 103 height 12
click at [41, 143] on link at bounding box center [26, 135] width 53 height 35
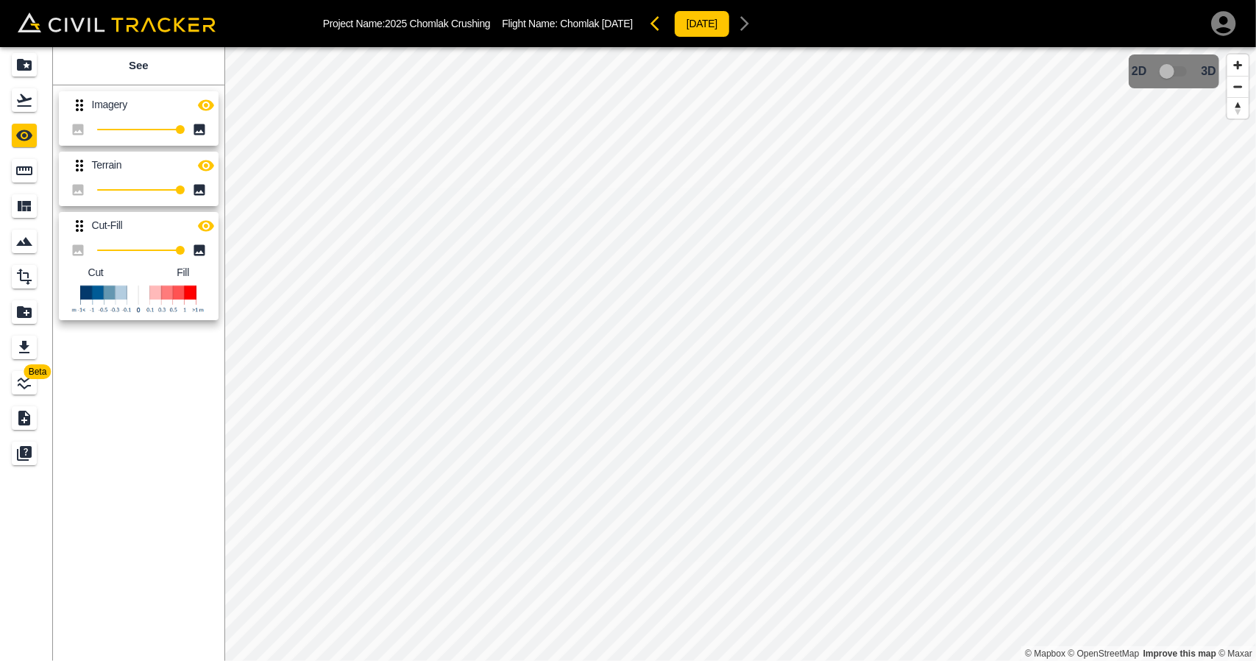
click at [199, 160] on icon "button" at bounding box center [206, 166] width 18 height 18
click at [207, 108] on icon "button" at bounding box center [206, 105] width 18 height 18
click at [207, 166] on icon "button" at bounding box center [206, 166] width 18 height 18
click at [208, 236] on button "button" at bounding box center [205, 225] width 29 height 29
click at [25, 102] on icon "Flights" at bounding box center [24, 100] width 18 height 18
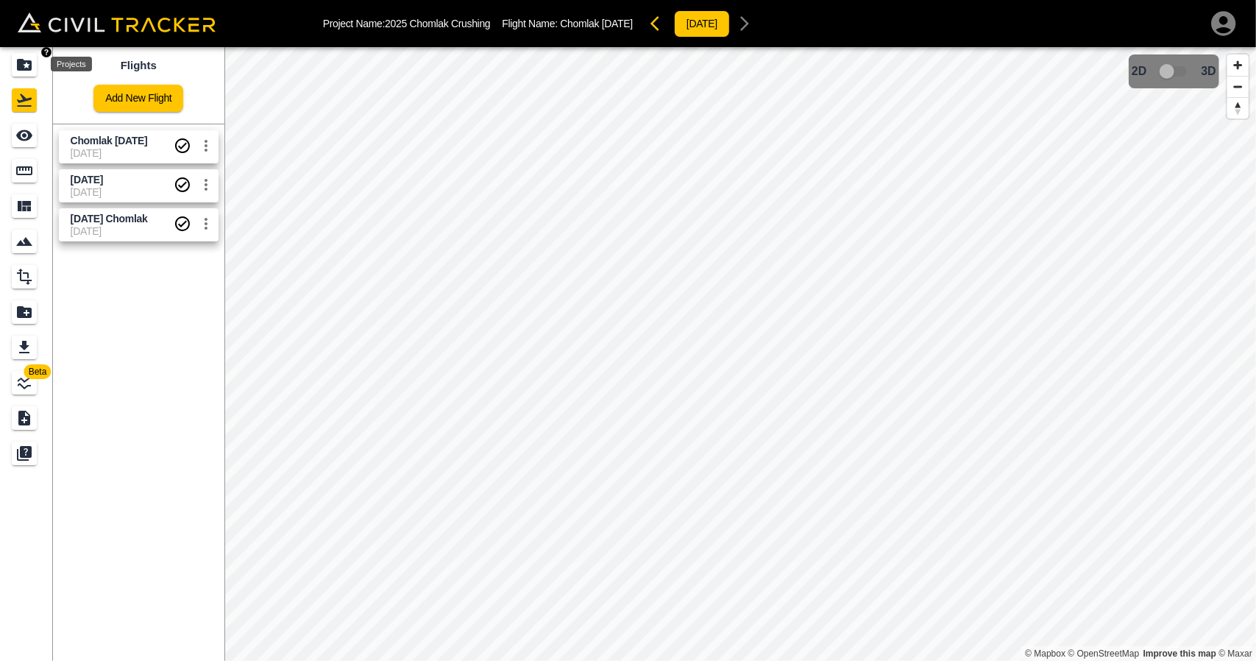
click at [25, 75] on div "Projects" at bounding box center [24, 65] width 25 height 24
